Goal: Information Seeking & Learning: Learn about a topic

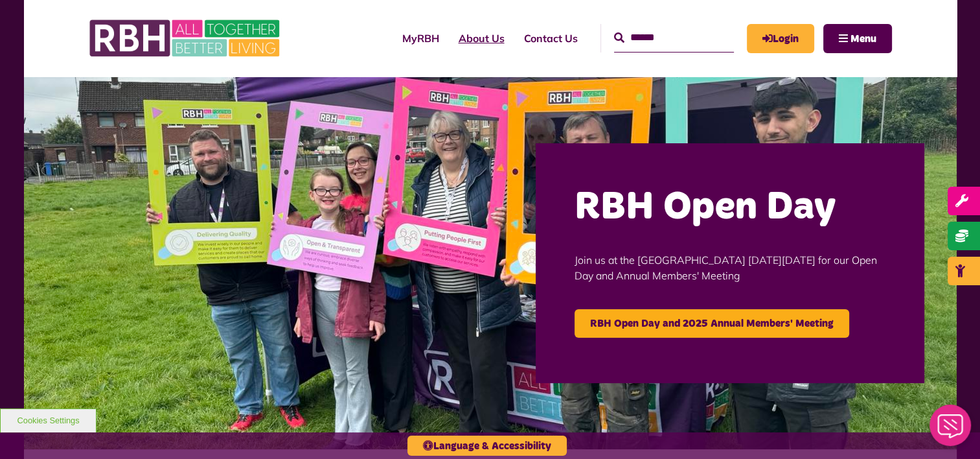
click at [472, 44] on link "About Us" at bounding box center [481, 38] width 65 height 35
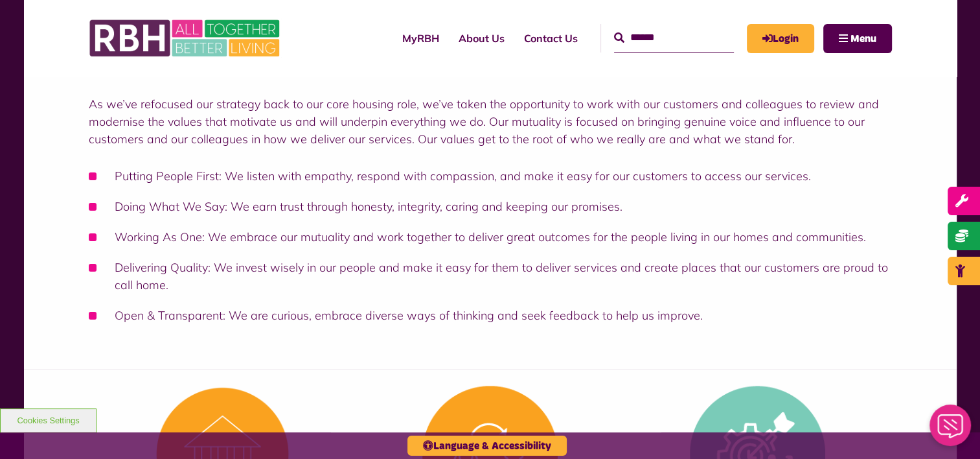
scroll to position [228, 0]
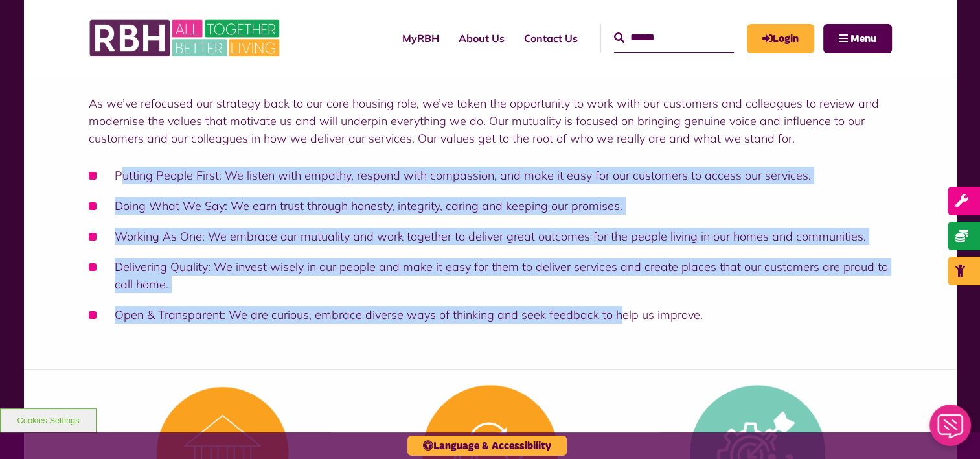
drag, startPoint x: 119, startPoint y: 174, endPoint x: 622, endPoint y: 326, distance: 525.2
click at [622, 326] on div "Rochdale Boroughwide Housing Limited (RBH) is the UK’s first tenant and employe…" at bounding box center [490, 188] width 803 height 296
drag, startPoint x: 622, startPoint y: 326, endPoint x: 103, endPoint y: 174, distance: 540.7
click at [103, 174] on ul "Putting People First: We listen with empathy, respond with compassion, and make…" at bounding box center [490, 244] width 803 height 157
copy ul "Putting People First: We listen with empathy, respond with compassion, and make…"
